Goal: Find specific page/section: Find specific page/section

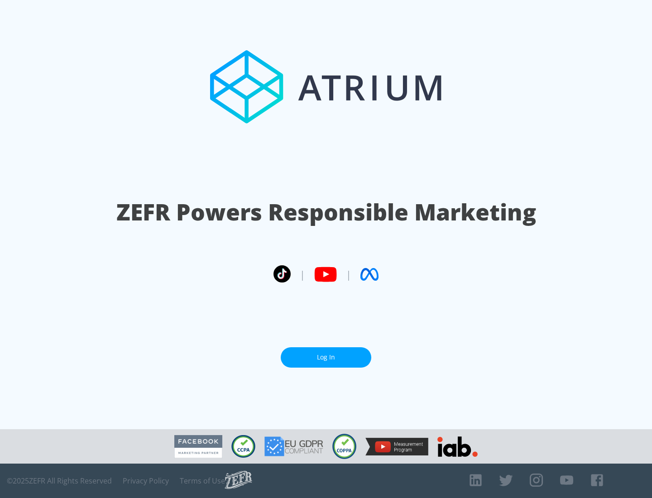
click at [326, 357] on link "Log In" at bounding box center [326, 357] width 91 height 20
